Goal: Transaction & Acquisition: Purchase product/service

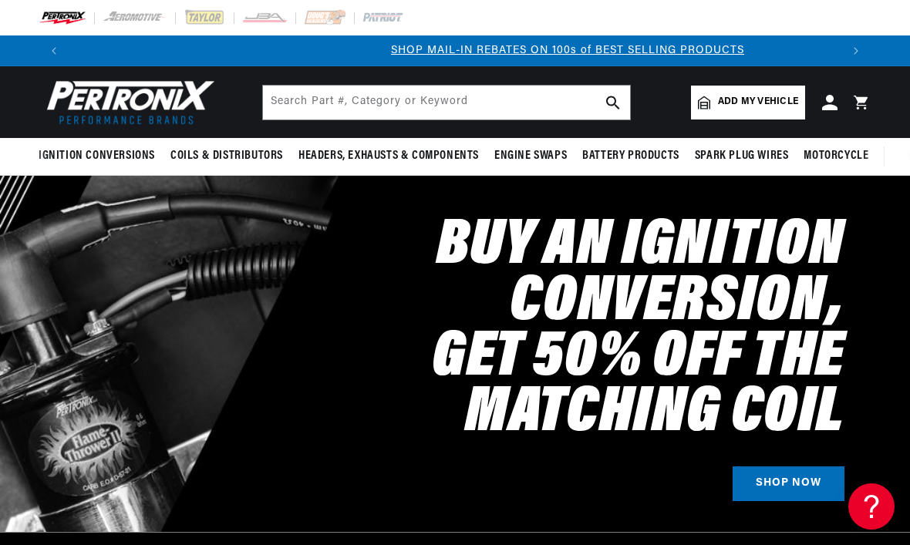
scroll to position [0, 772]
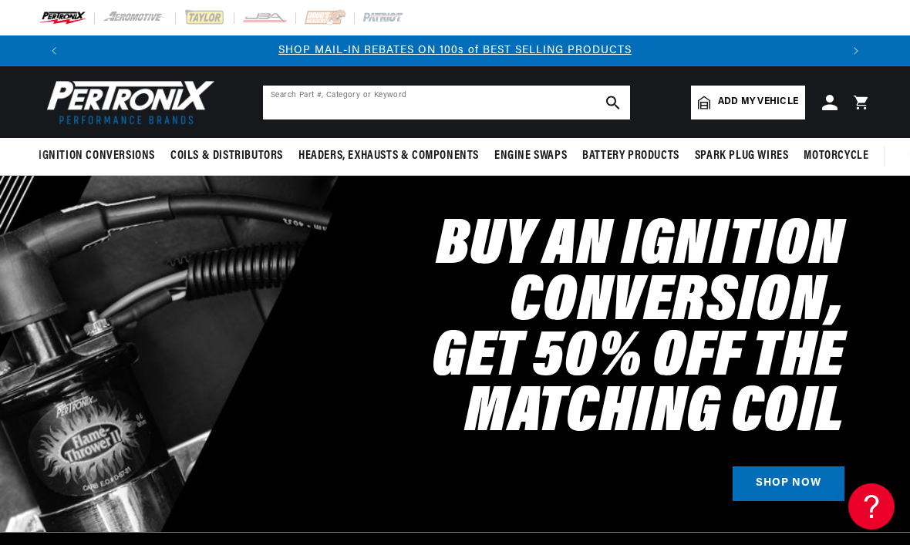
click at [431, 99] on input "text" at bounding box center [446, 103] width 367 height 34
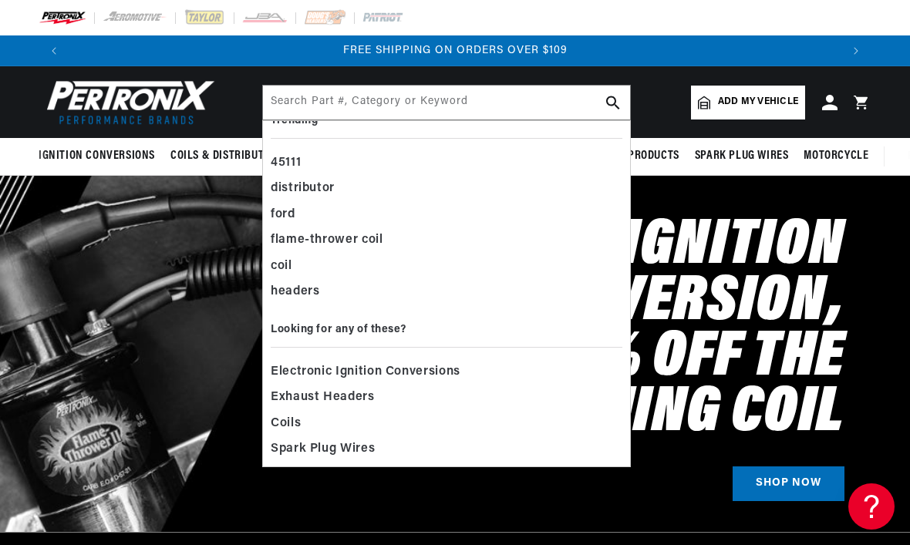
scroll to position [0, 0]
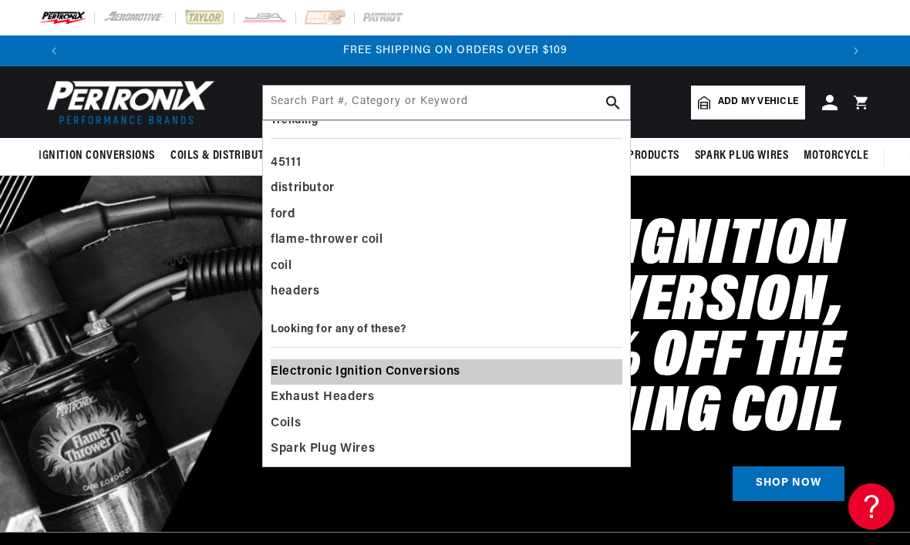
click at [422, 362] on span "Electronic Ignition Conversions" at bounding box center [366, 373] width 190 height 22
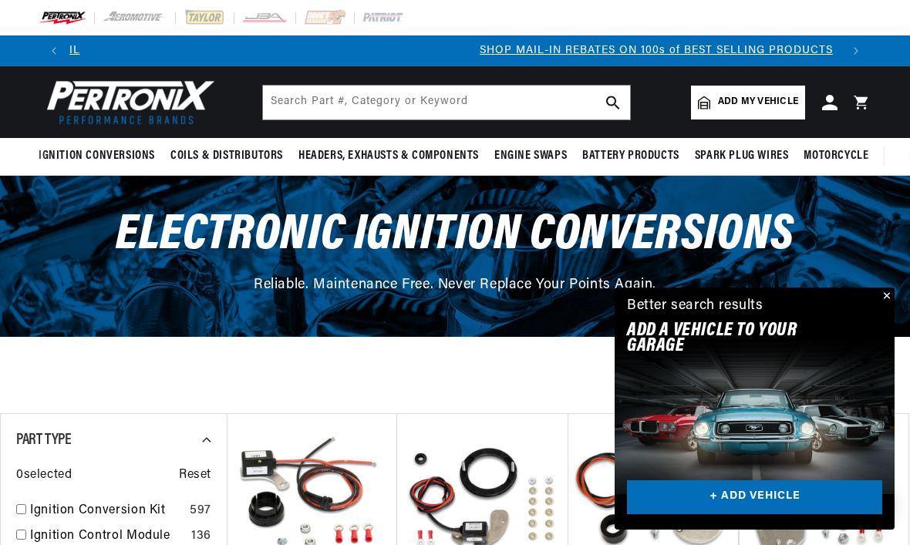
click at [737, 106] on span "Add my vehicle" at bounding box center [758, 102] width 80 height 15
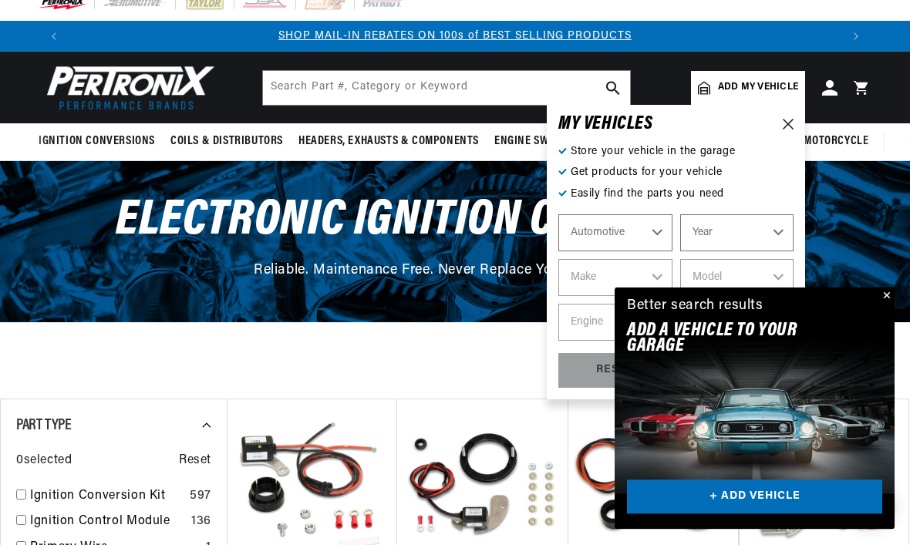
scroll to position [19, 0]
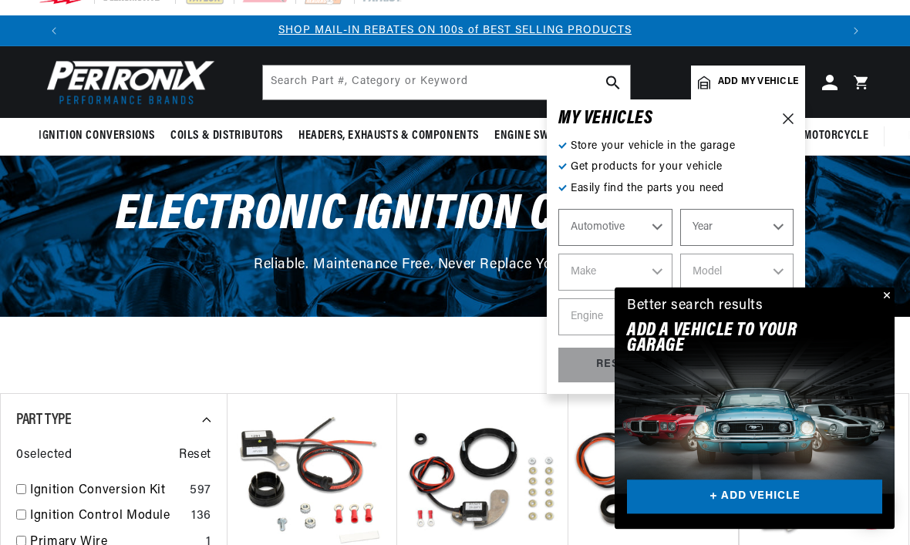
click at [657, 227] on select "Automotive Agricultural Industrial Marine Motorcycle" at bounding box center [616, 228] width 114 height 37
click at [785, 226] on select "Year 2022 2021 2020 2019 2018 2017 2016 2015 2014 2013 2012 2011 2010 2009 2008…" at bounding box center [737, 227] width 114 height 37
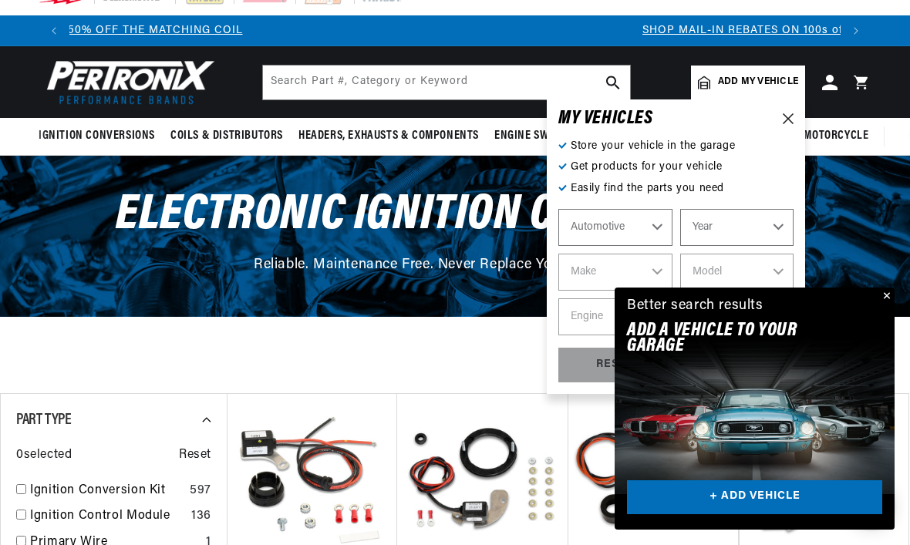
scroll to position [0, 0]
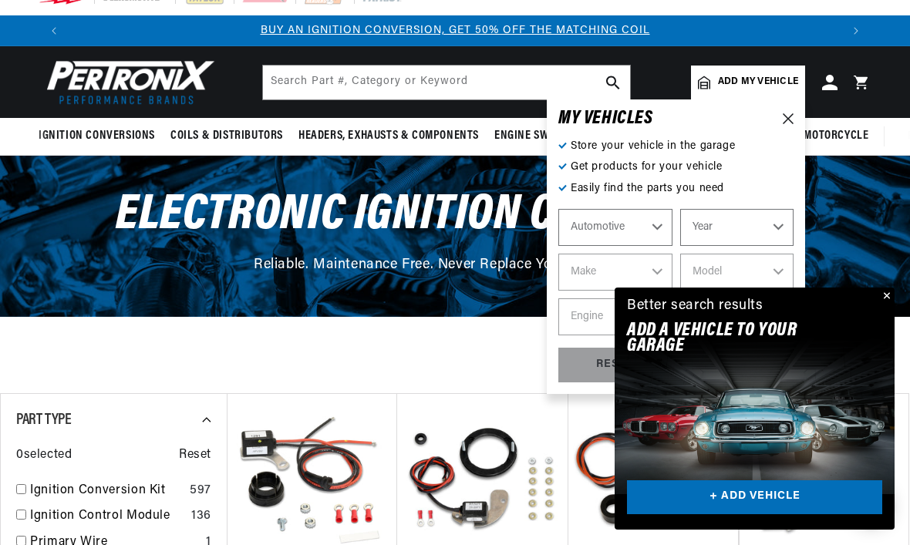
select select "1963"
click at [658, 274] on select "Make American Motors Aston Martin Austin Austin Healey Bentley Buick Cadillac C…" at bounding box center [616, 272] width 114 height 37
select select "Chevrolet"
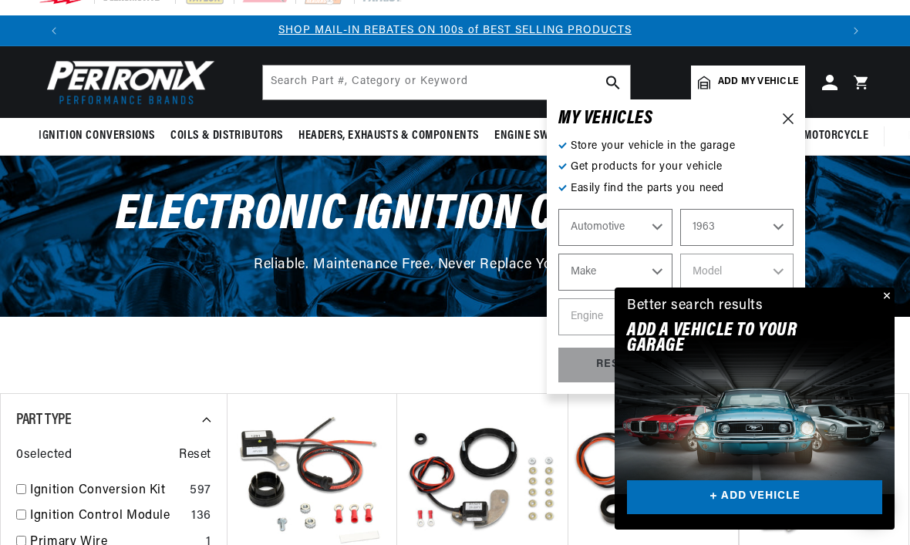
select select "Chevrolet"
click at [883, 306] on button "Close" at bounding box center [885, 297] width 19 height 19
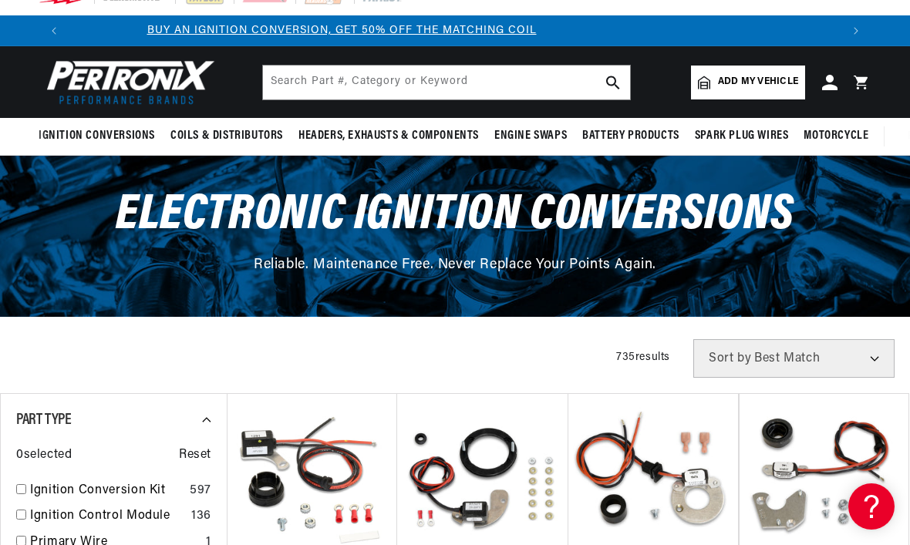
scroll to position [0, 0]
click at [753, 91] on link "Add my vehicle" at bounding box center [748, 83] width 114 height 34
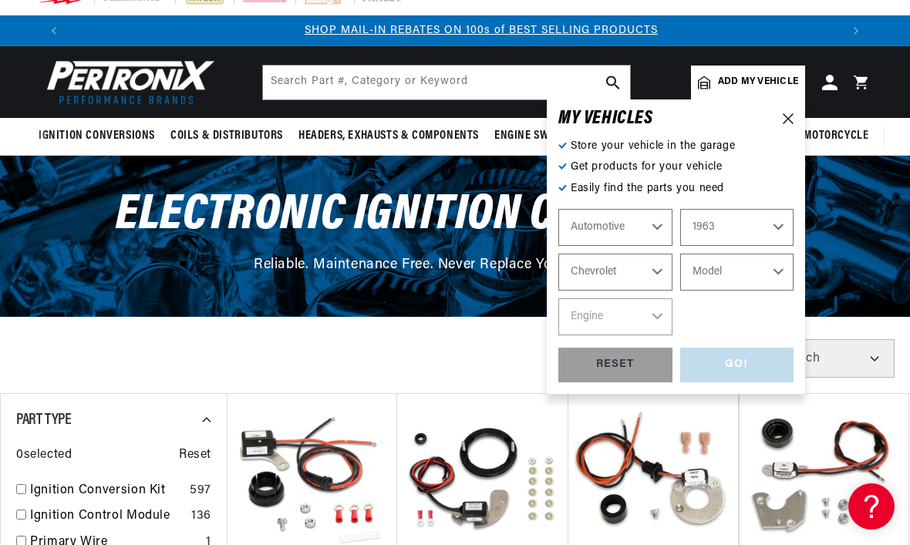
scroll to position [0, 772]
click at [790, 273] on select "Model Bel Air Biscayne C10 Pickup C20 Pickup C30 Pickup Chevy II Corvair Corvet…" at bounding box center [737, 272] width 114 height 37
select select "Corvair"
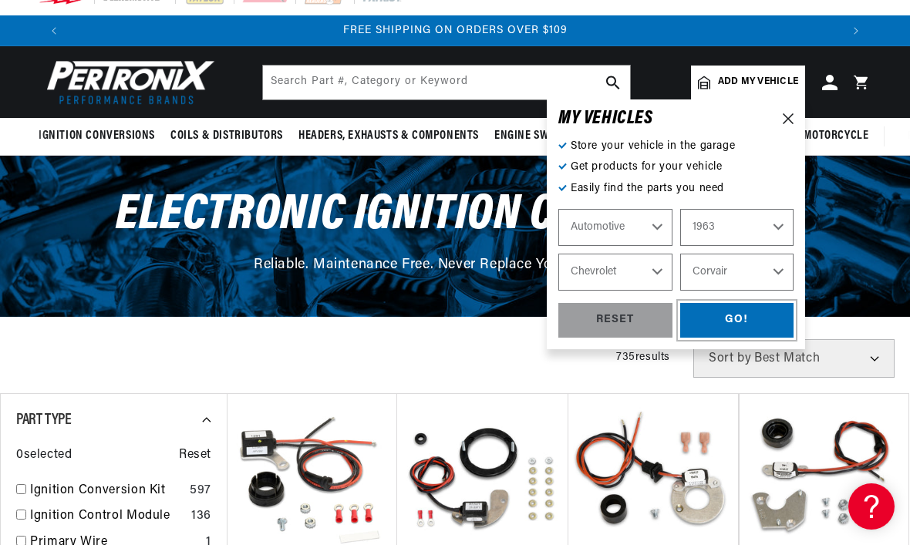
click at [743, 319] on div "GO!" at bounding box center [737, 320] width 114 height 35
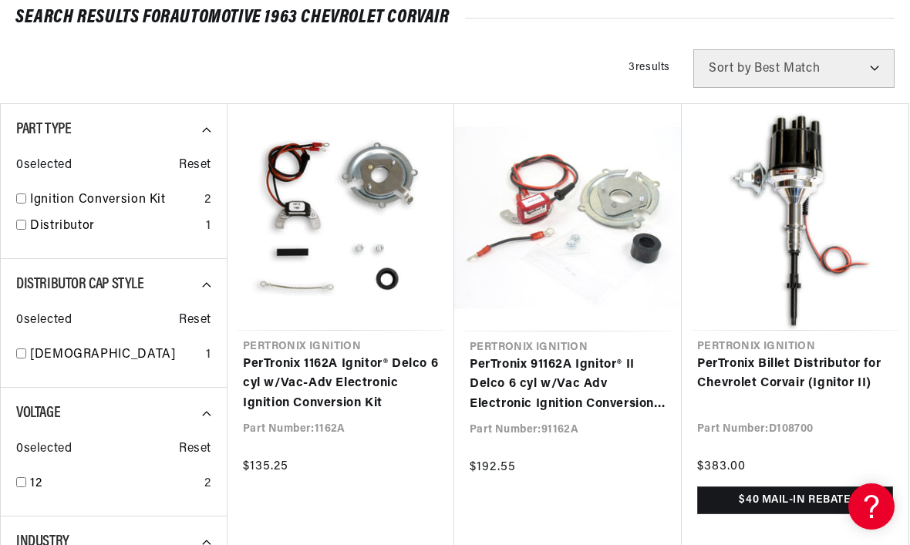
scroll to position [0, 772]
click at [371, 355] on link "PerTronix 1162A Ignitor® Delco 6 cyl w/Vac-Adv Electronic Ignition Conversion K…" at bounding box center [341, 384] width 196 height 59
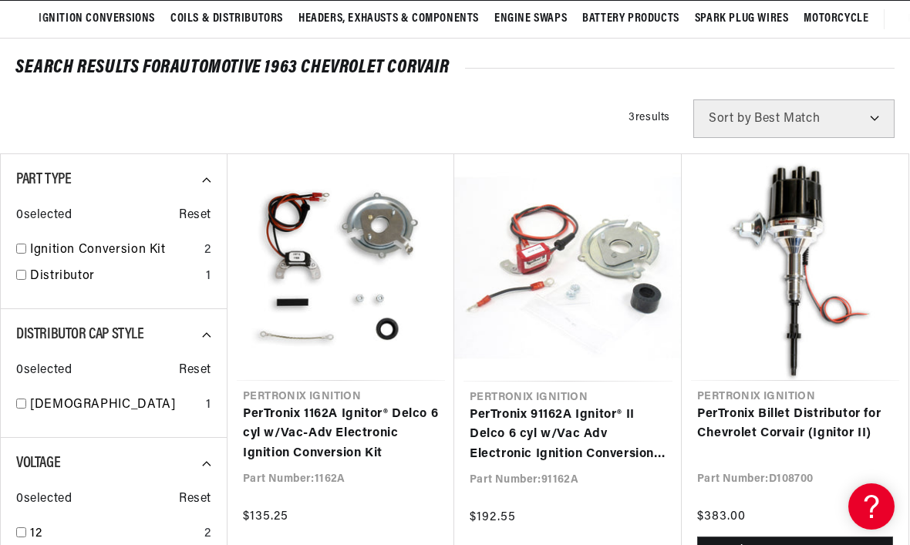
scroll to position [0, 1543]
click at [341, 405] on link "PerTronix 1162A Ignitor® Delco 6 cyl w/Vac-Adv Electronic Ignition Conversion K…" at bounding box center [341, 434] width 196 height 59
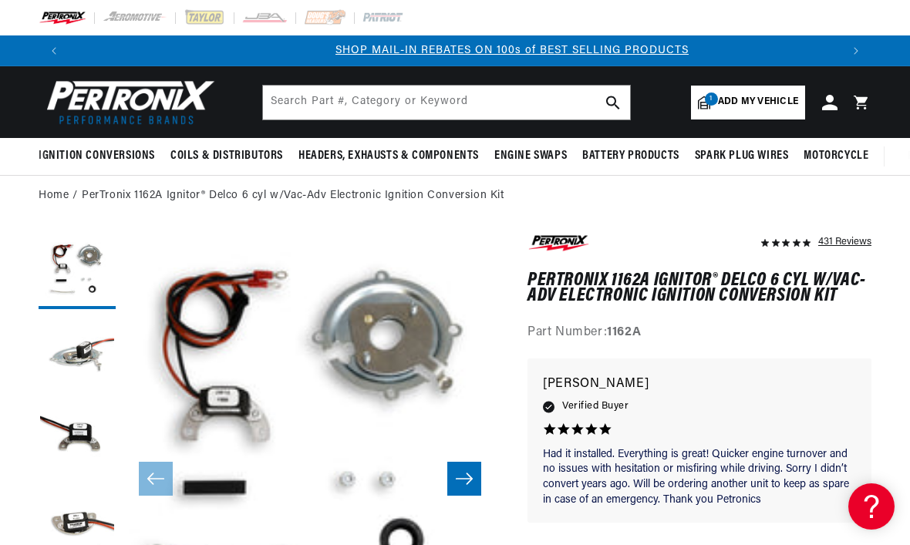
scroll to position [0, 772]
click at [465, 474] on icon "Slide right" at bounding box center [464, 478] width 19 height 15
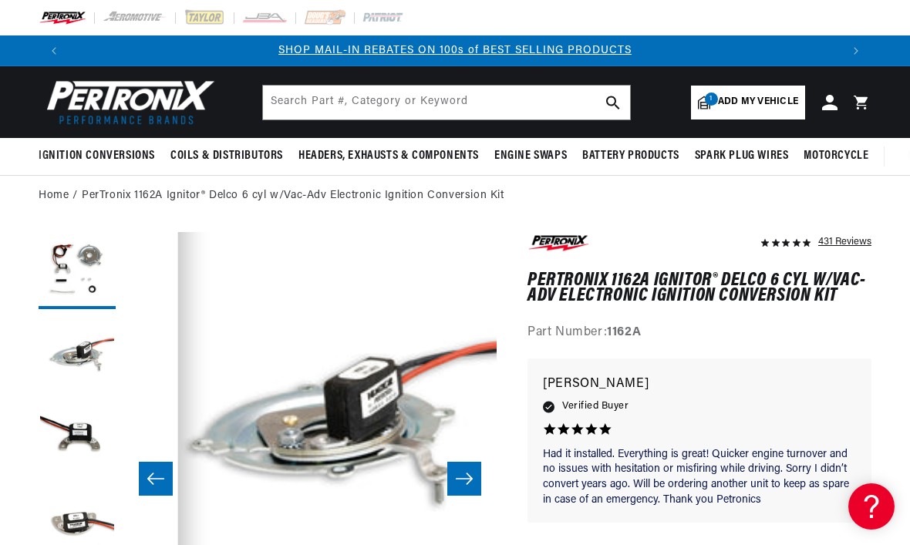
scroll to position [0, 373]
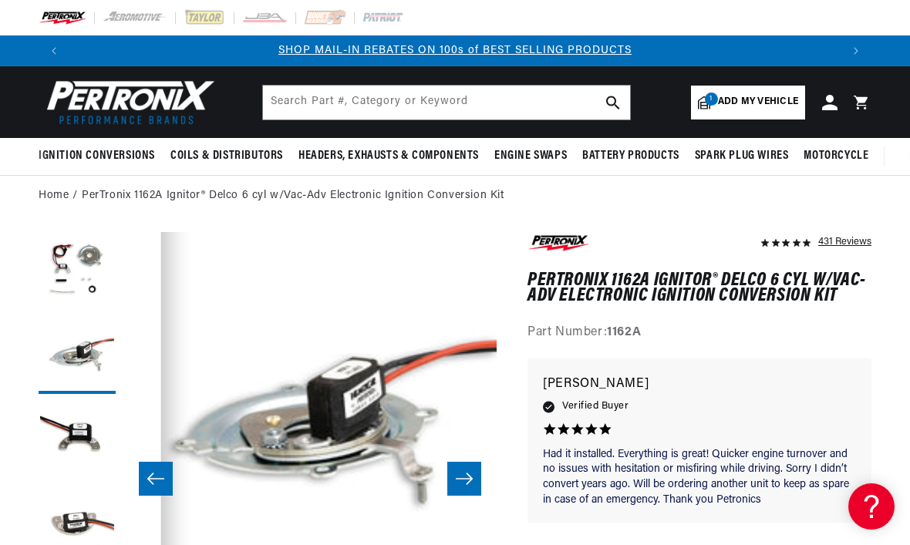
click at [463, 466] on button "Slide right" at bounding box center [464, 479] width 34 height 34
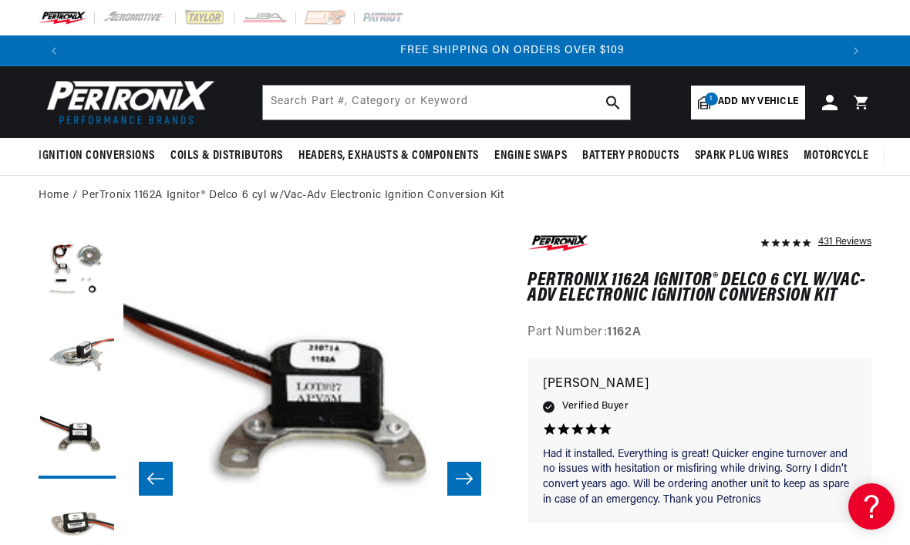
scroll to position [0, 1543]
click at [462, 468] on button "Slide right" at bounding box center [464, 479] width 34 height 34
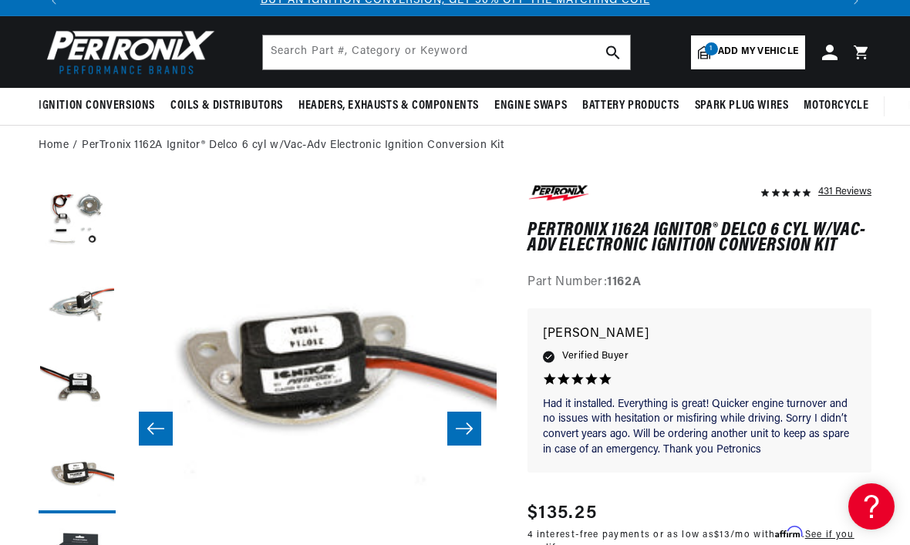
scroll to position [48, 0]
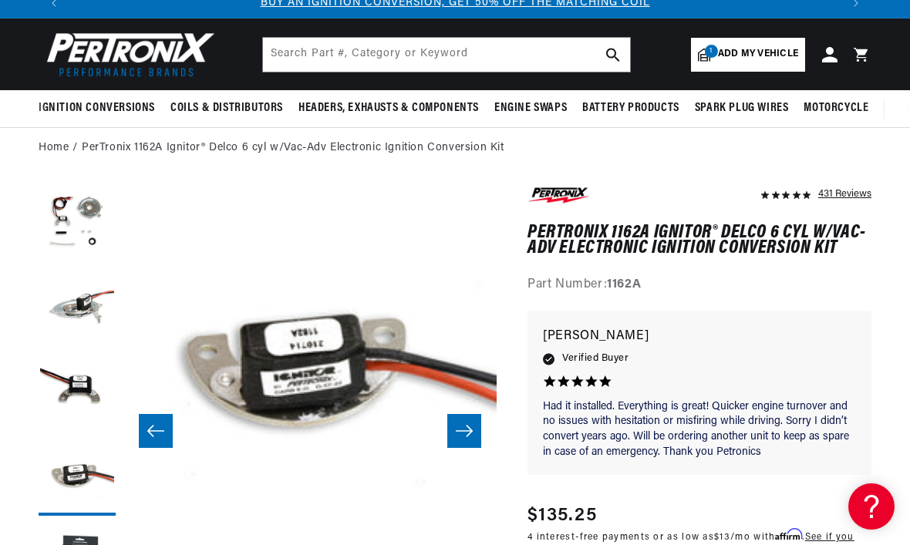
click at [468, 425] on icon "Slide right" at bounding box center [464, 431] width 19 height 15
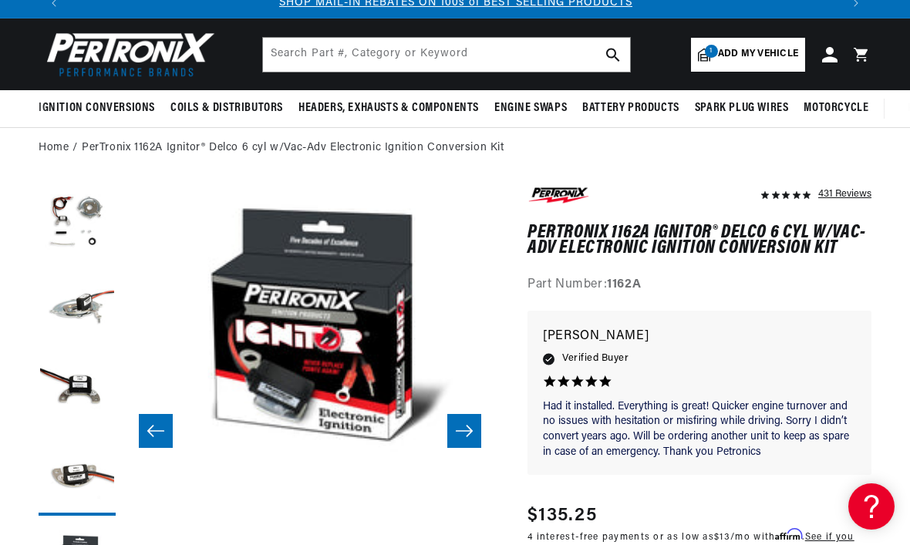
scroll to position [0, 772]
click at [463, 424] on icon "Slide right" at bounding box center [464, 431] width 19 height 15
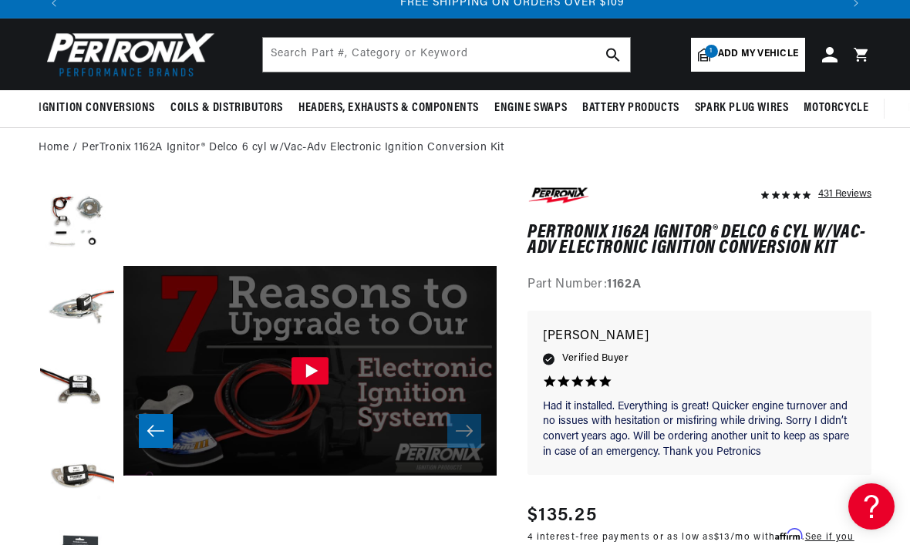
scroll to position [0, 1543]
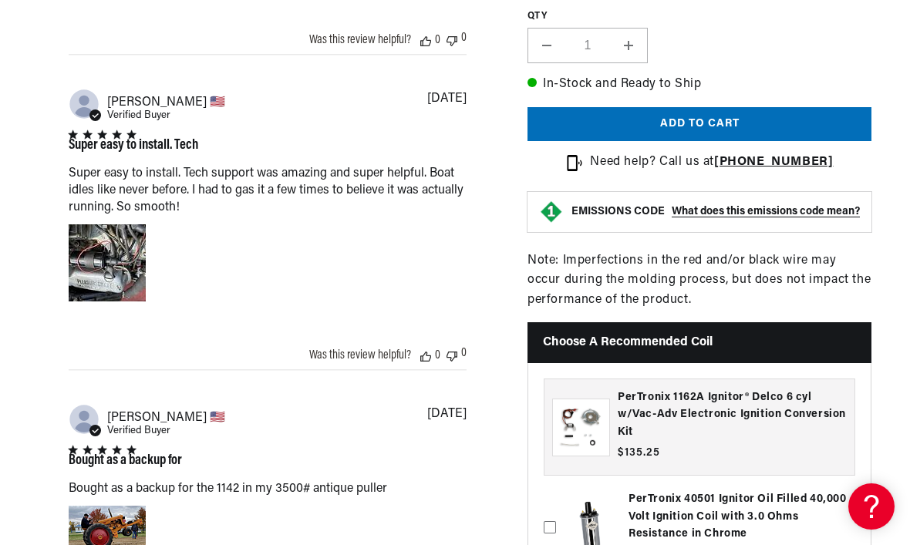
scroll to position [1552, 0]
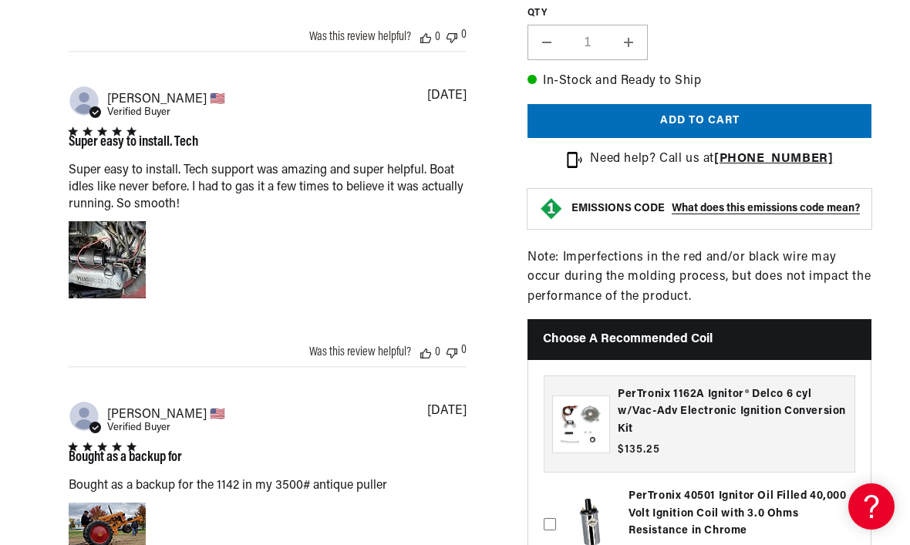
click at [713, 139] on button "Add to cart" at bounding box center [700, 121] width 344 height 35
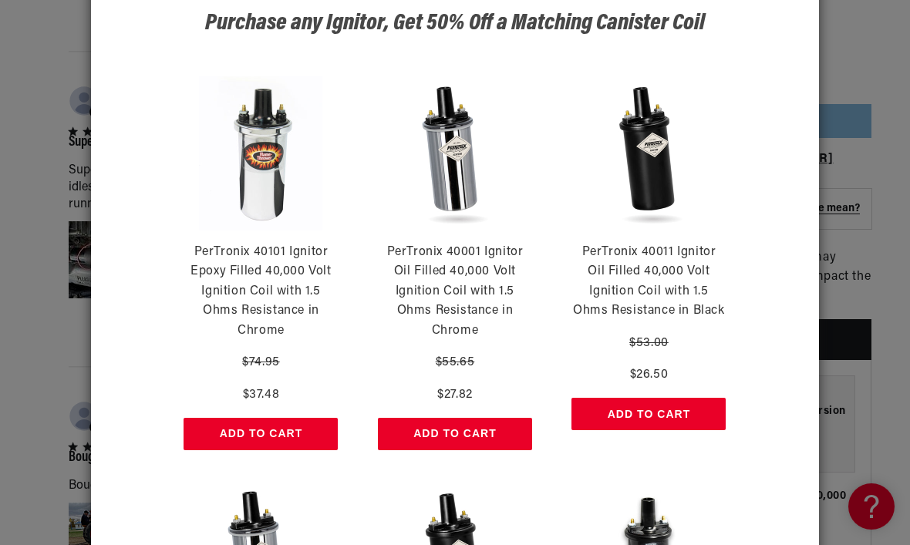
scroll to position [26, 0]
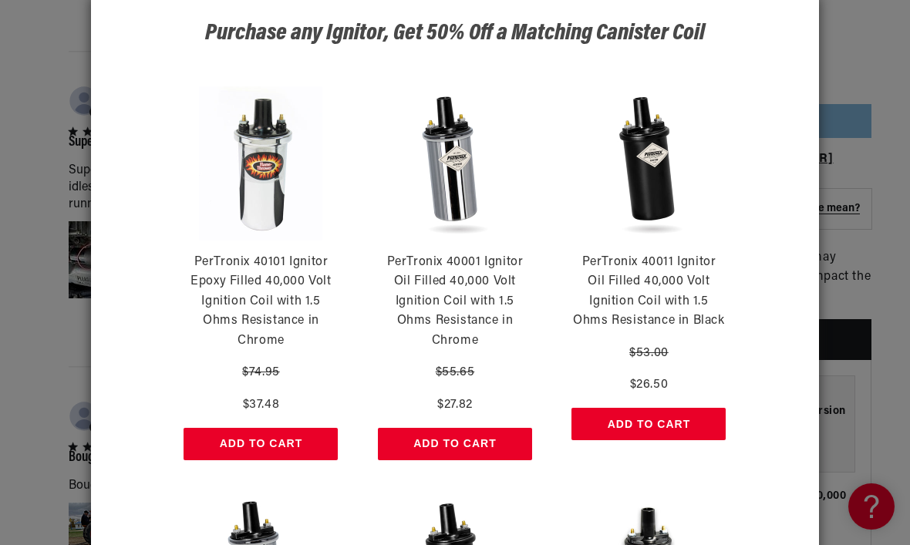
click at [660, 421] on button "Add to Cart" at bounding box center [649, 424] width 154 height 32
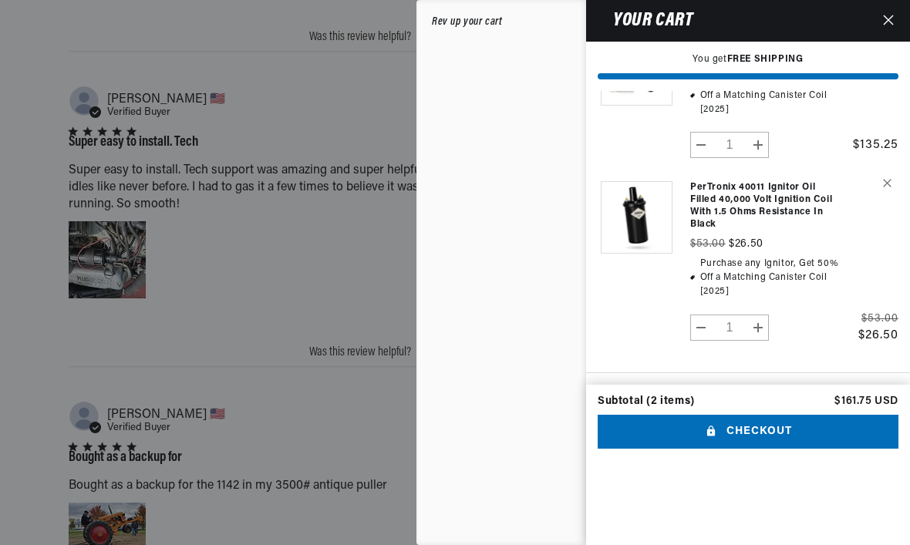
scroll to position [0, 772]
click at [768, 415] on button "Checkout" at bounding box center [748, 432] width 301 height 35
